Goal: Transaction & Acquisition: Purchase product/service

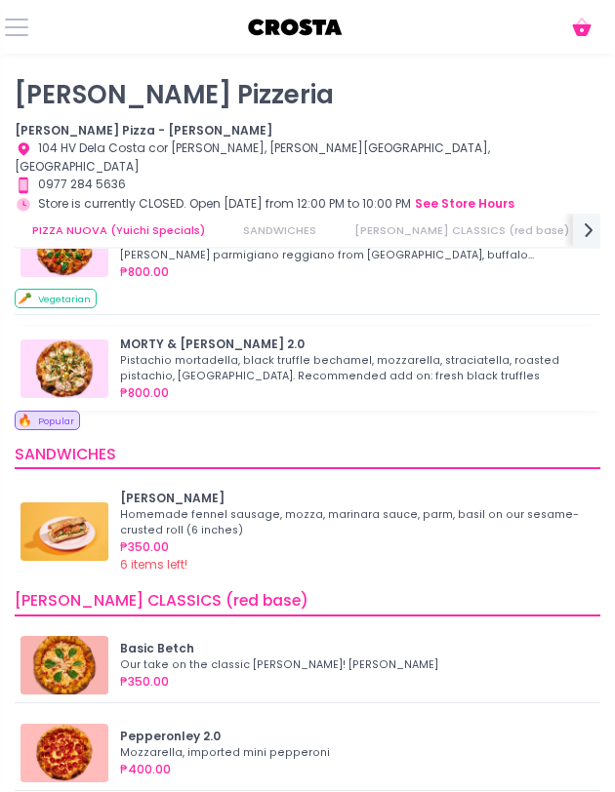
click at [263, 363] on div "Pistachio mortadella, black truffle bechamel, mozzarella, straciatella, roasted…" at bounding box center [351, 368] width 463 height 31
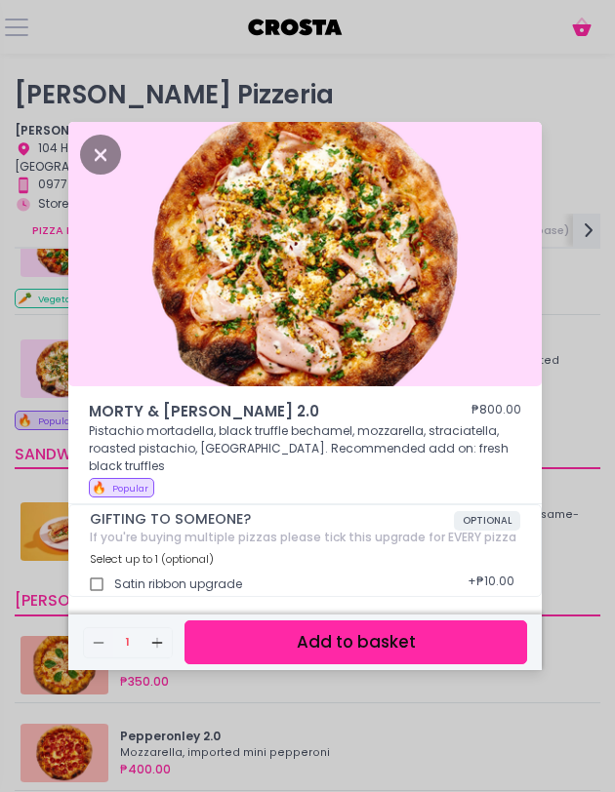
click at [295, 634] on button "Add to basket" at bounding box center [355, 643] width 343 height 44
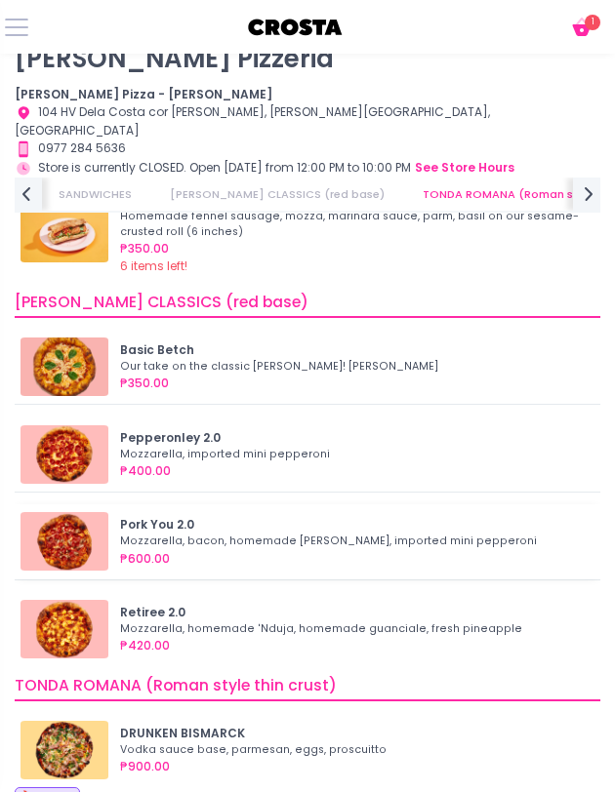
click at [294, 550] on div "₱600.00" at bounding box center [354, 559] width 468 height 18
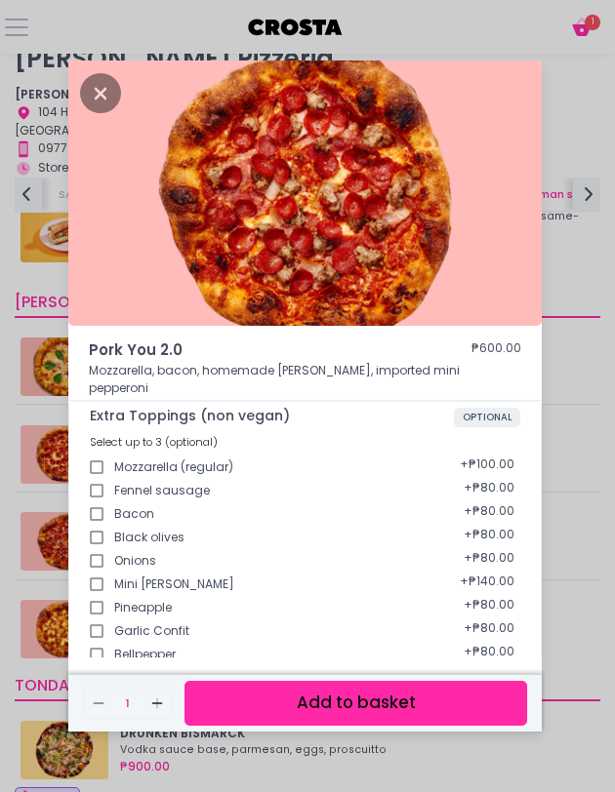
click at [294, 687] on button "Add to basket" at bounding box center [355, 703] width 343 height 44
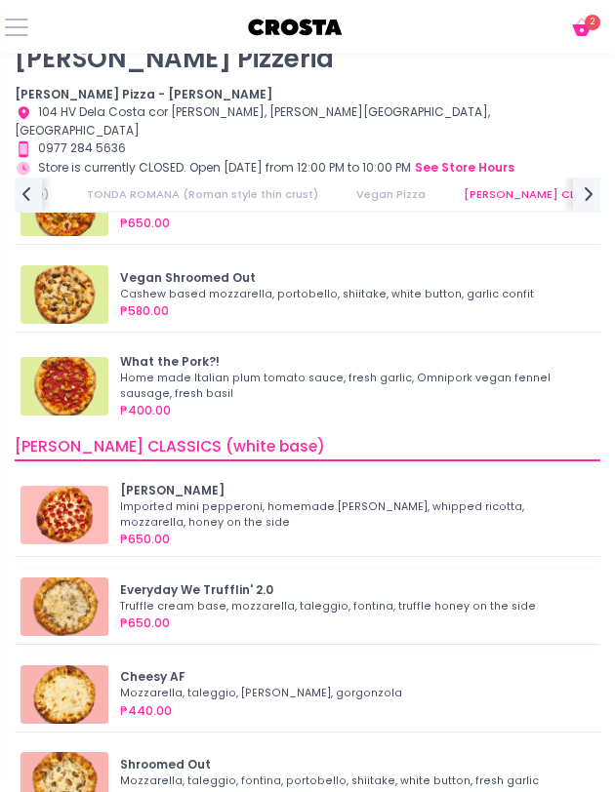
click at [273, 615] on div "₱650.00" at bounding box center [354, 624] width 468 height 18
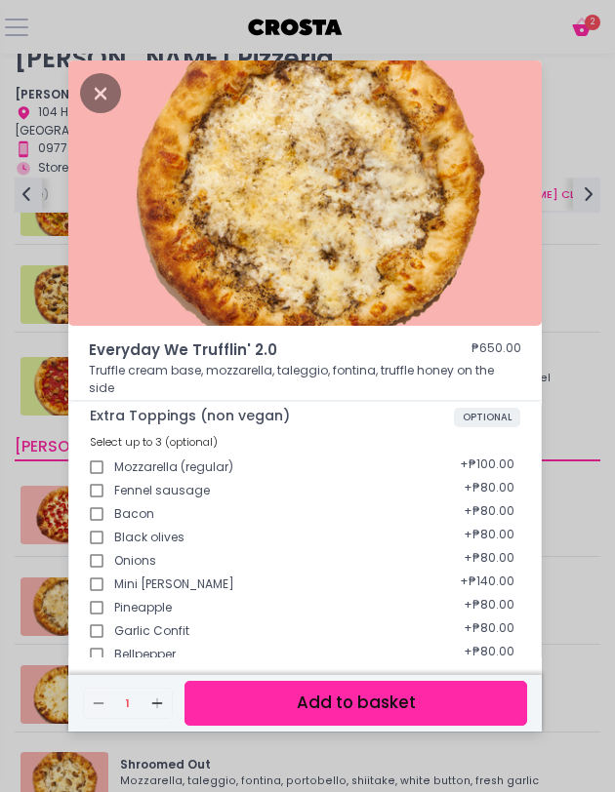
click at [265, 704] on button "Add to basket" at bounding box center [355, 703] width 343 height 44
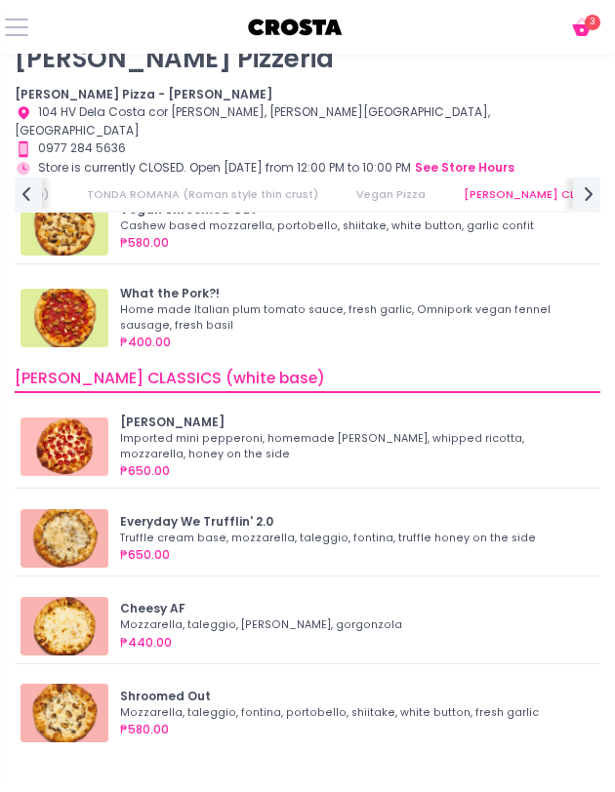
scroll to position [0, 690]
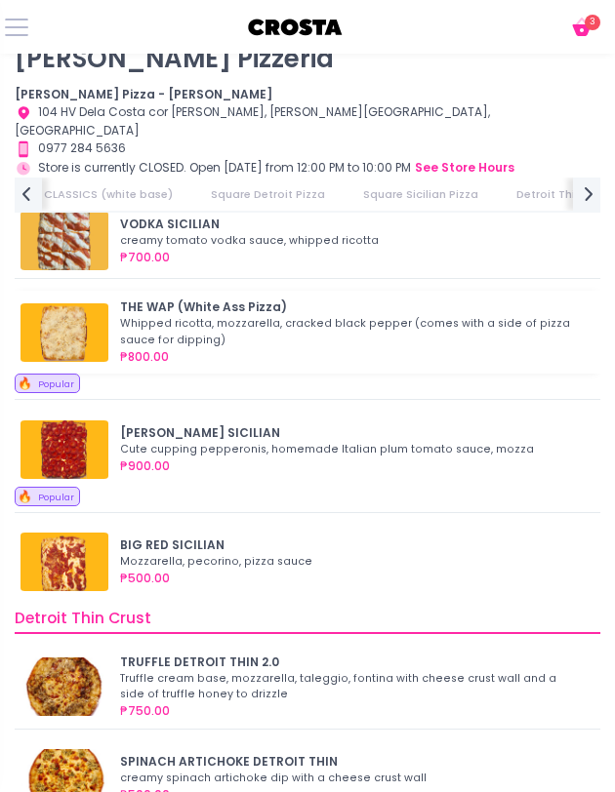
click at [254, 316] on div "Whipped ricotta, mozzarella, cracked black pepper (comes with a side of pizza s…" at bounding box center [351, 331] width 463 height 31
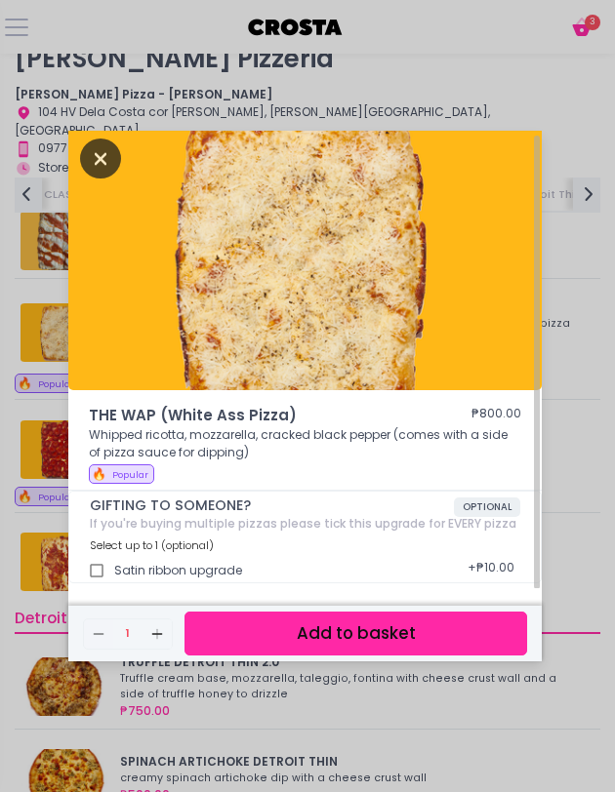
click at [87, 157] on icon "Close" at bounding box center [100, 159] width 41 height 40
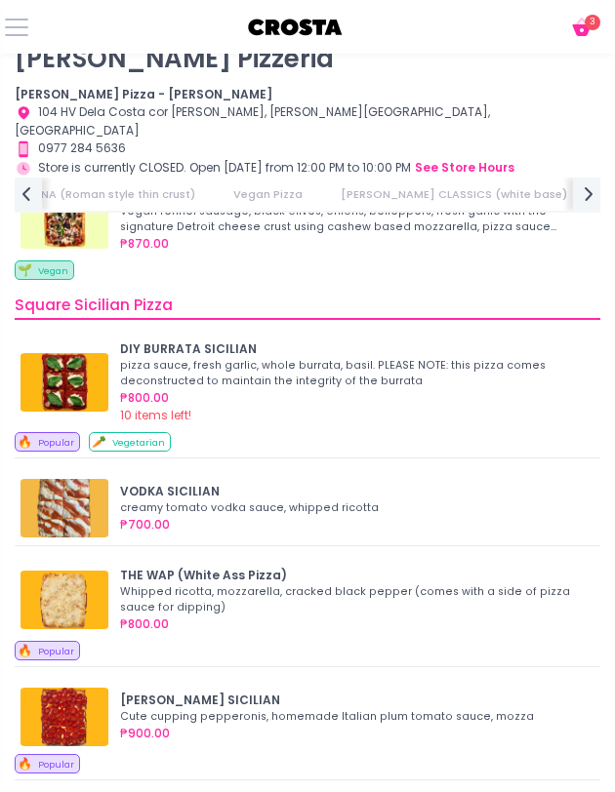
scroll to position [2288, 0]
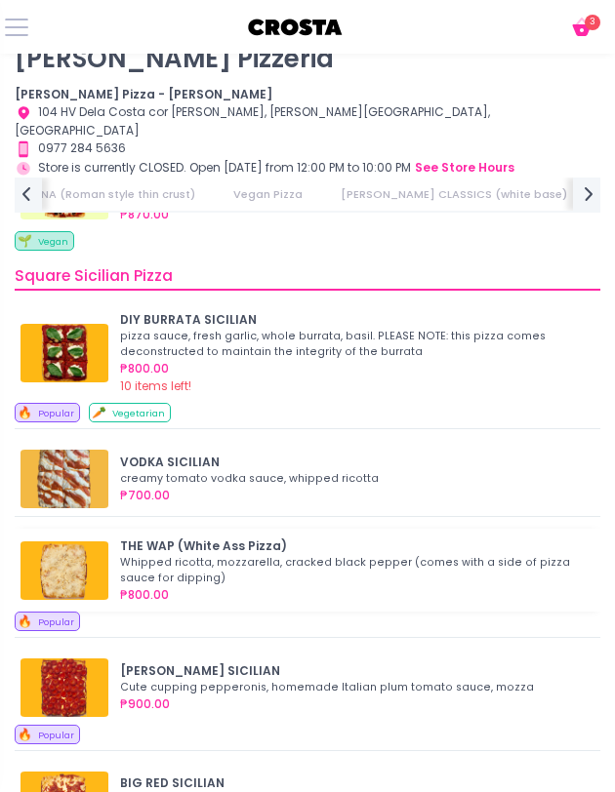
click at [153, 555] on div "Whipped ricotta, mozzarella, cracked black pepper (comes with a side of pizza s…" at bounding box center [351, 570] width 463 height 31
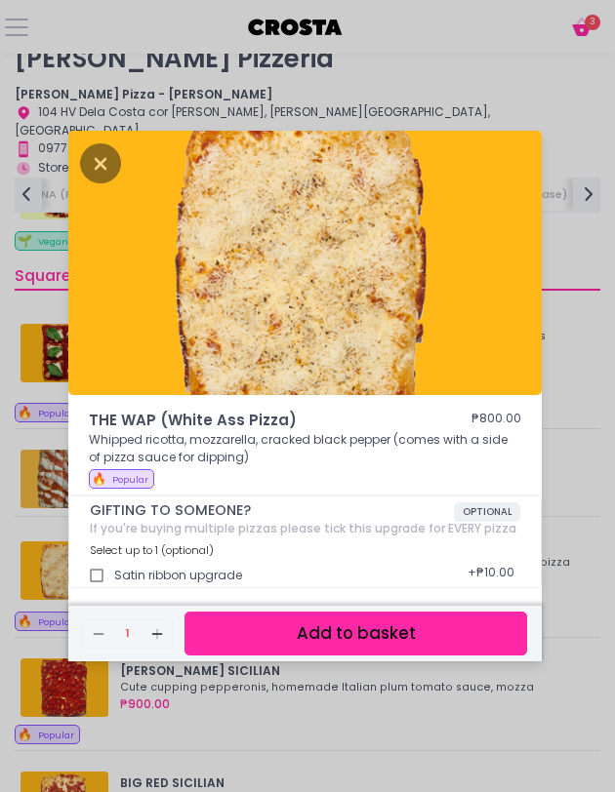
click at [230, 631] on button "Add to basket" at bounding box center [355, 634] width 343 height 44
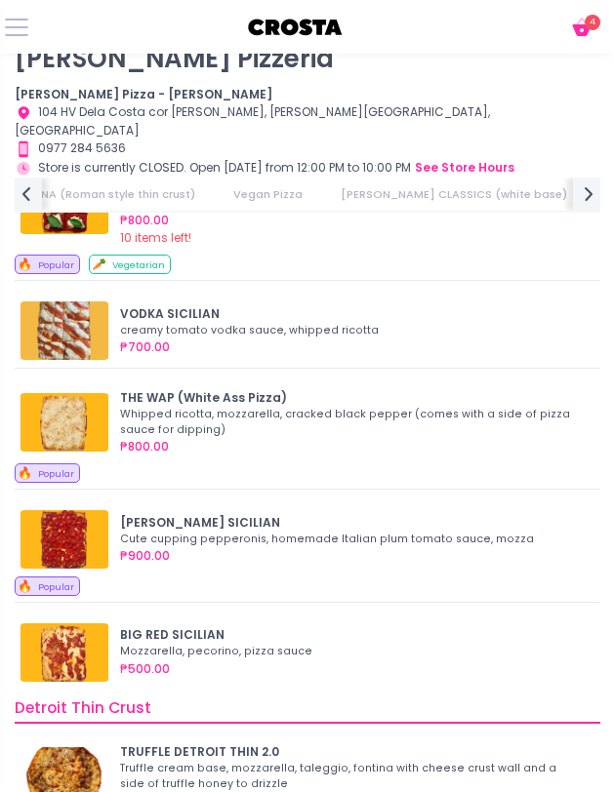
scroll to position [0, 971]
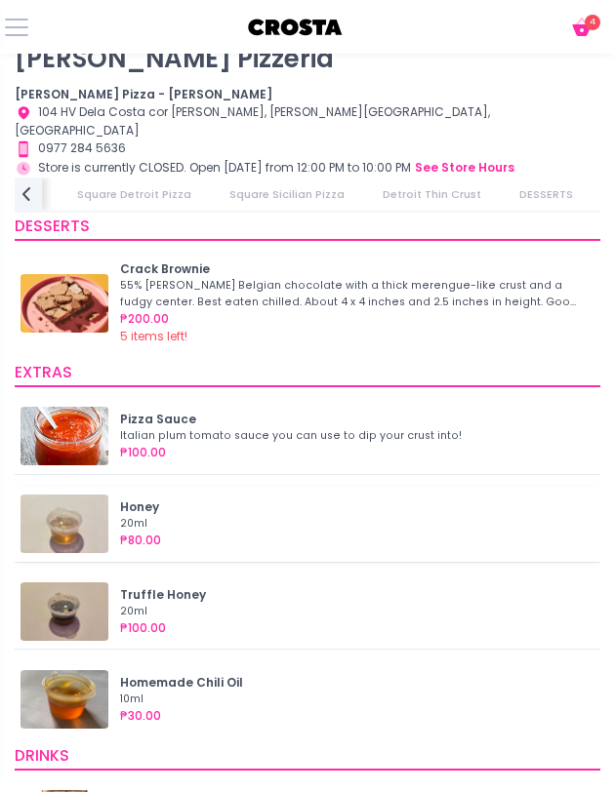
click at [225, 516] on div "20ml" at bounding box center [351, 524] width 463 height 16
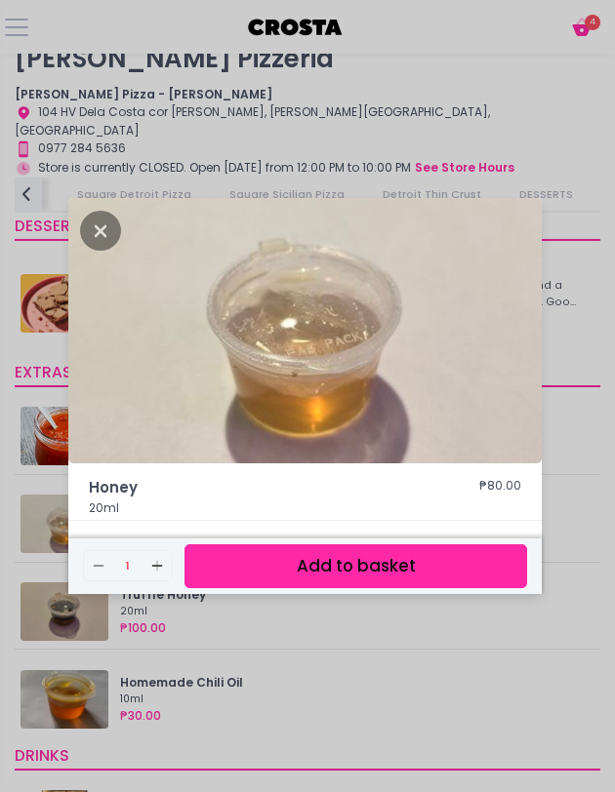
click at [332, 572] on button "Add to basket" at bounding box center [355, 567] width 343 height 44
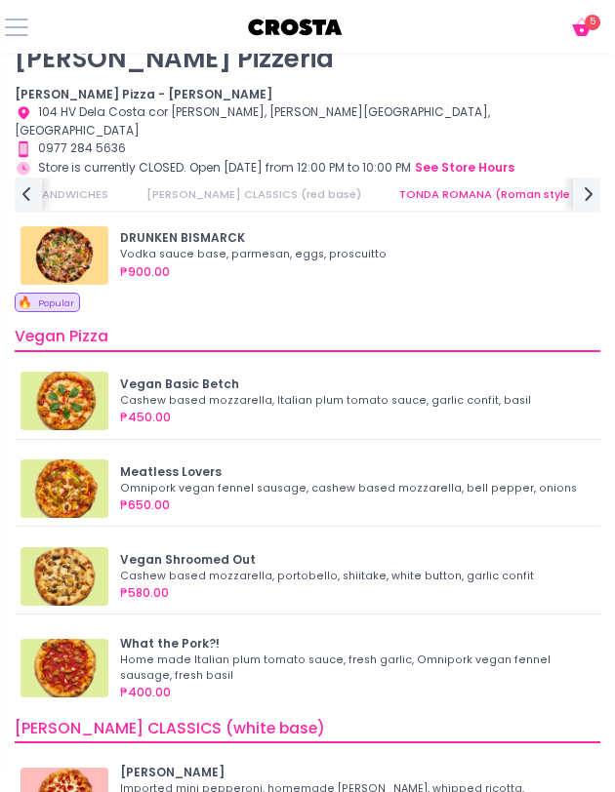
click at [575, 22] on icon "Cart Created with Sketch." at bounding box center [581, 27] width 23 height 23
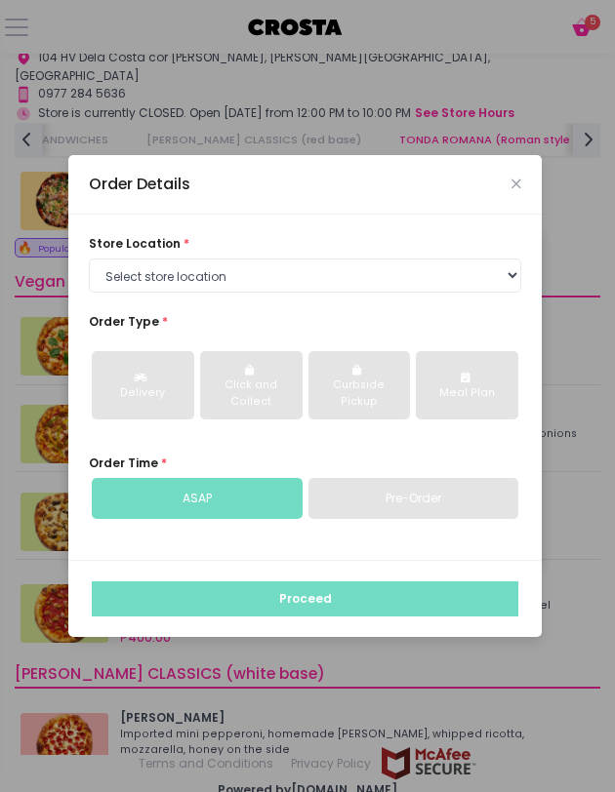
click at [373, 269] on select "Select store location [PERSON_NAME] Pizza - [PERSON_NAME] Pizza - [GEOGRAPHIC_D…" at bounding box center [305, 276] width 432 height 35
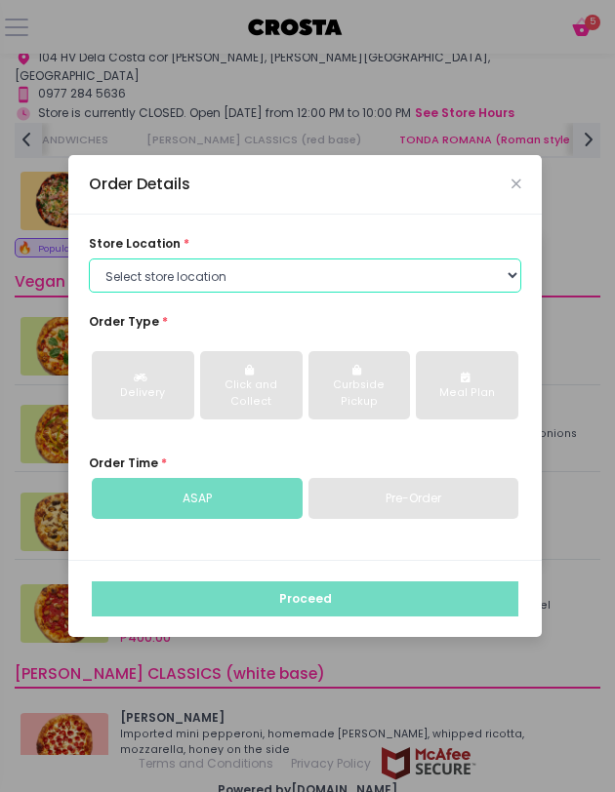
select select "65090bae48156caed44a5eb4"
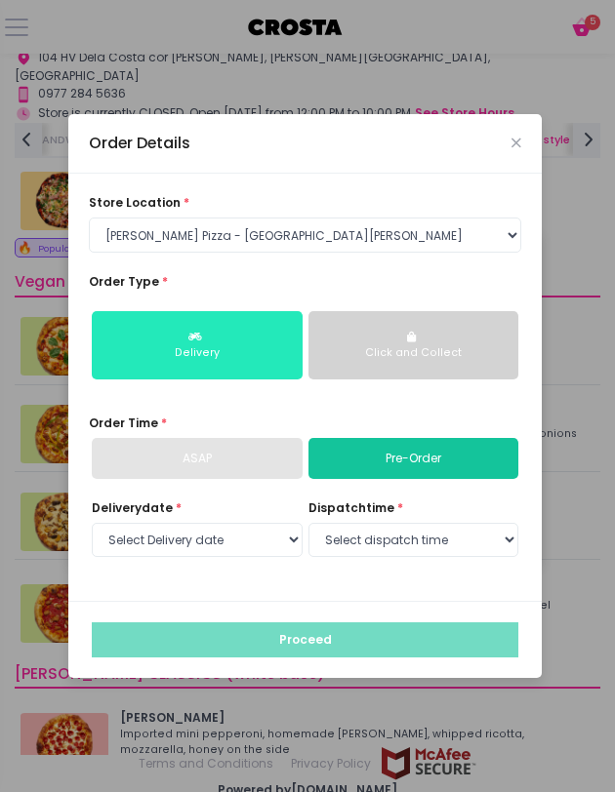
click at [187, 353] on div "Delivery" at bounding box center [196, 353] width 185 height 16
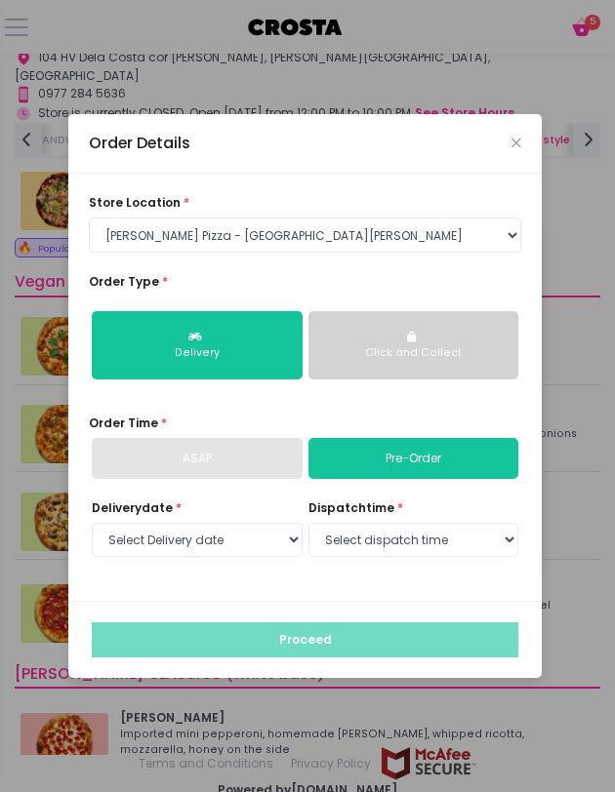
click at [223, 465] on div "ASAP" at bounding box center [197, 458] width 211 height 41
click at [350, 466] on link "Pre-Order" at bounding box center [413, 458] width 211 height 41
click at [211, 539] on select "Select Delivery date [DATE] [DATE] [DATE] [DATE] [DATE] [DATE]" at bounding box center [197, 540] width 211 height 35
select select "[DATE]"
click at [352, 529] on select "Select dispatch time 12:00 PM - 12:30 PM 12:30 PM - 01:00 PM 01:00 PM - 01:30 P…" at bounding box center [413, 540] width 211 height 35
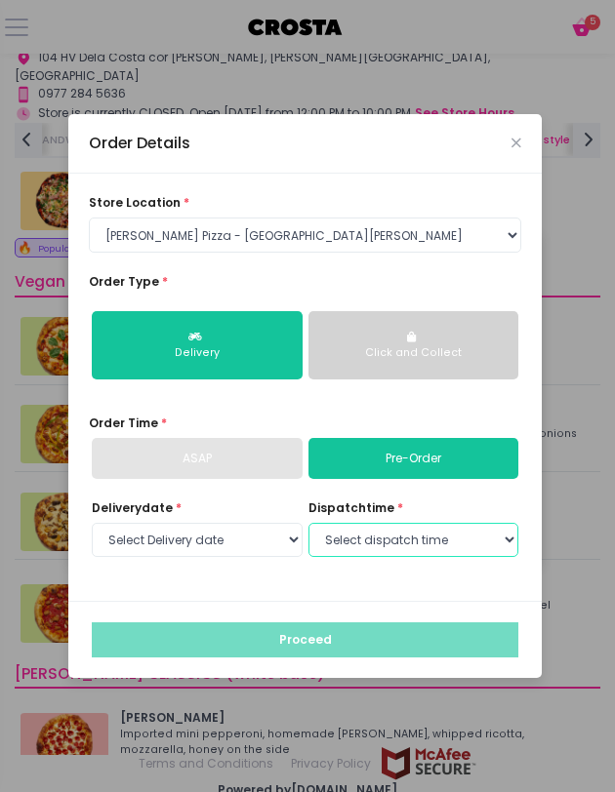
select select "12:00"
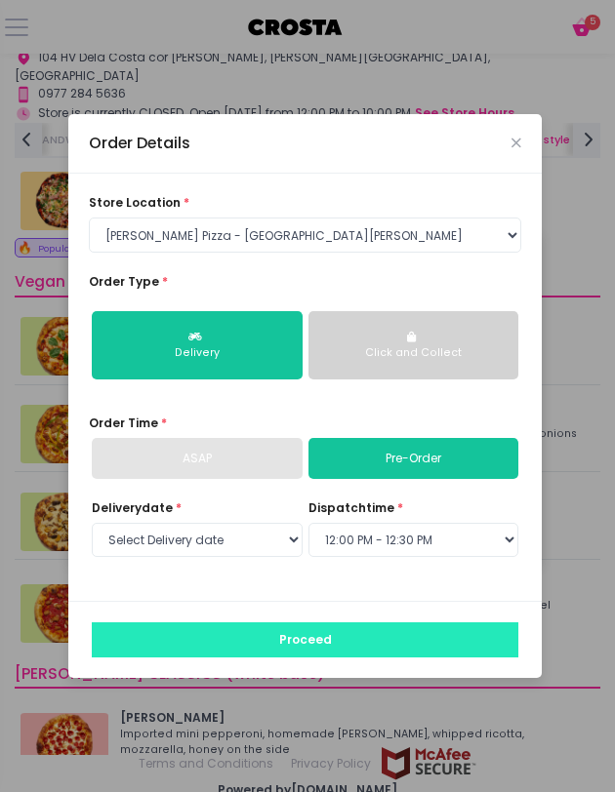
click at [349, 640] on button "Proceed" at bounding box center [305, 640] width 426 height 35
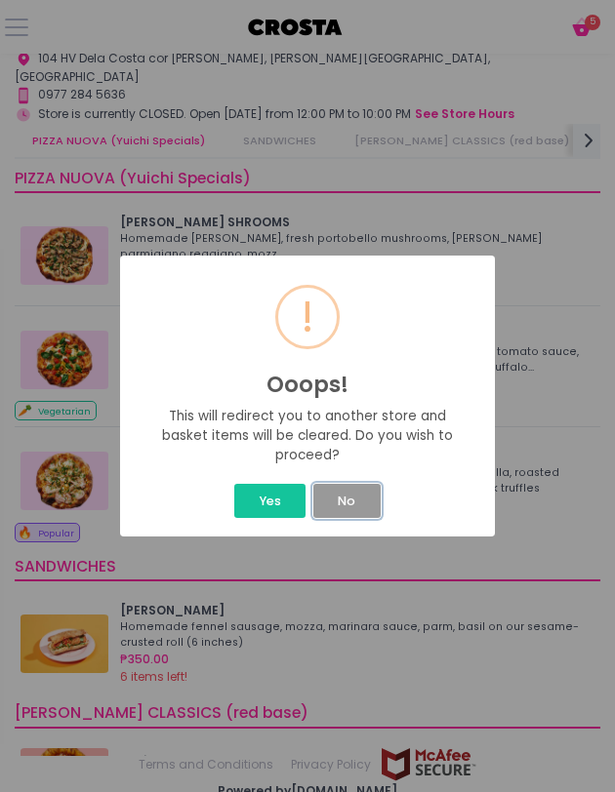
click at [334, 508] on button "No" at bounding box center [346, 501] width 67 height 34
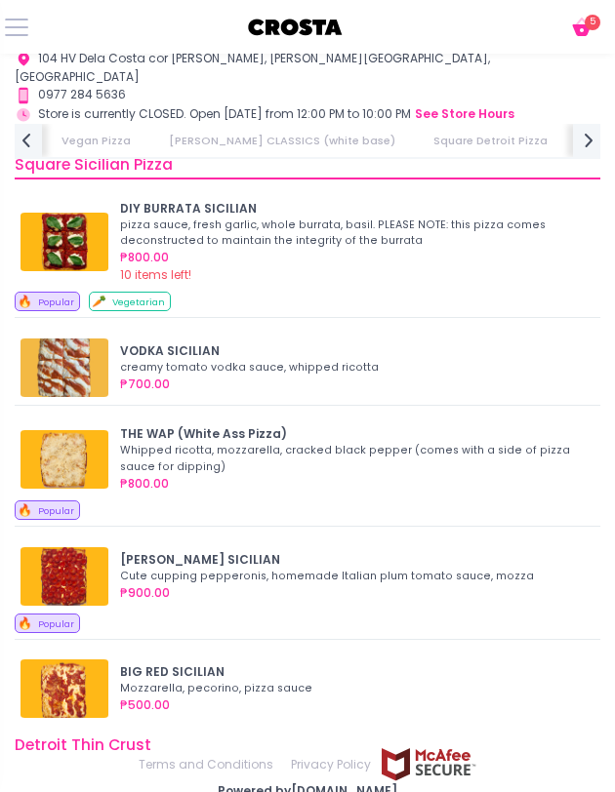
scroll to position [0, 971]
click at [18, 16] on button at bounding box center [16, 27] width 23 height 23
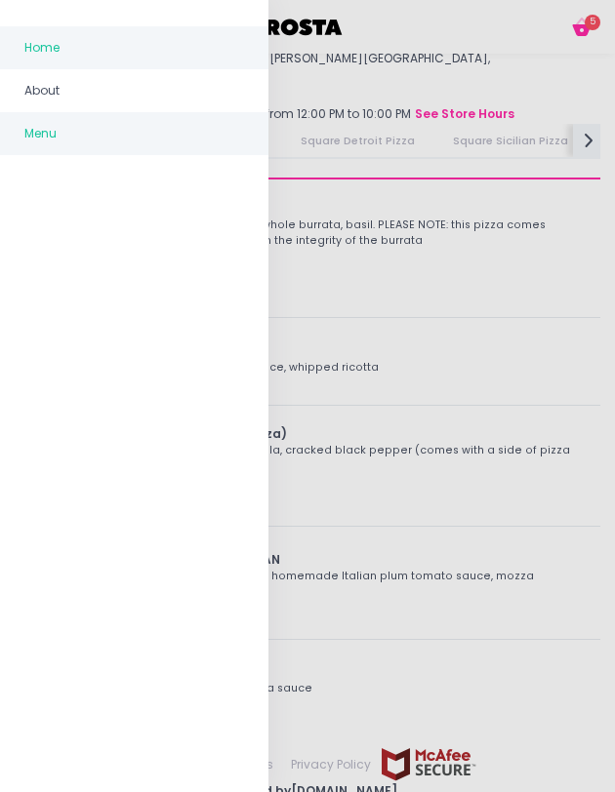
click at [35, 38] on span "Home" at bounding box center [134, 47] width 220 height 25
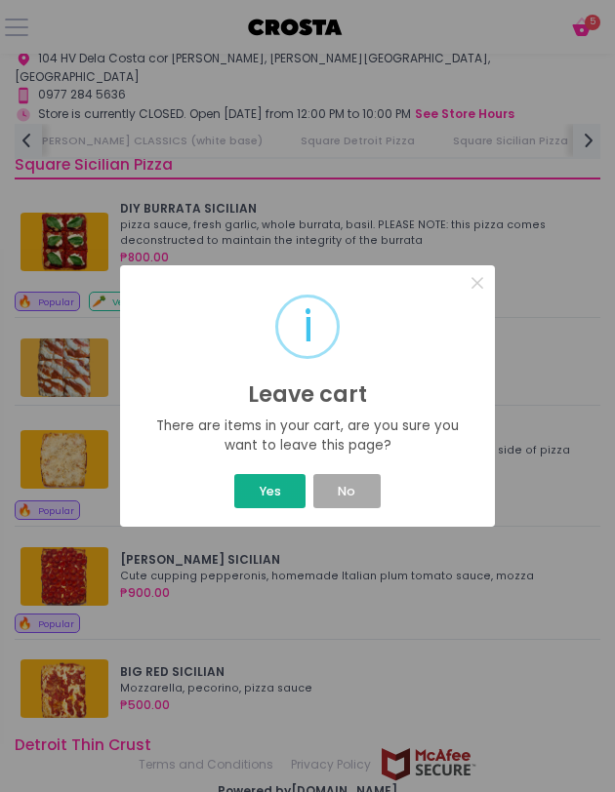
click at [260, 474] on button "Yes" at bounding box center [269, 491] width 71 height 34
